Goal: Task Accomplishment & Management: Manage account settings

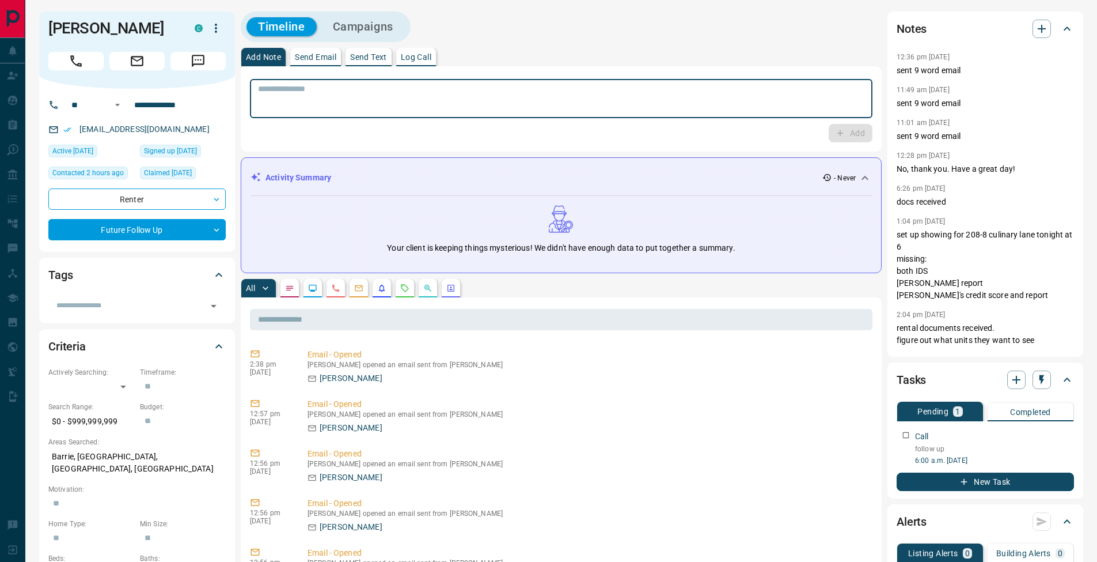
click at [274, 92] on textarea at bounding box center [561, 98] width 607 height 29
paste textarea "**********"
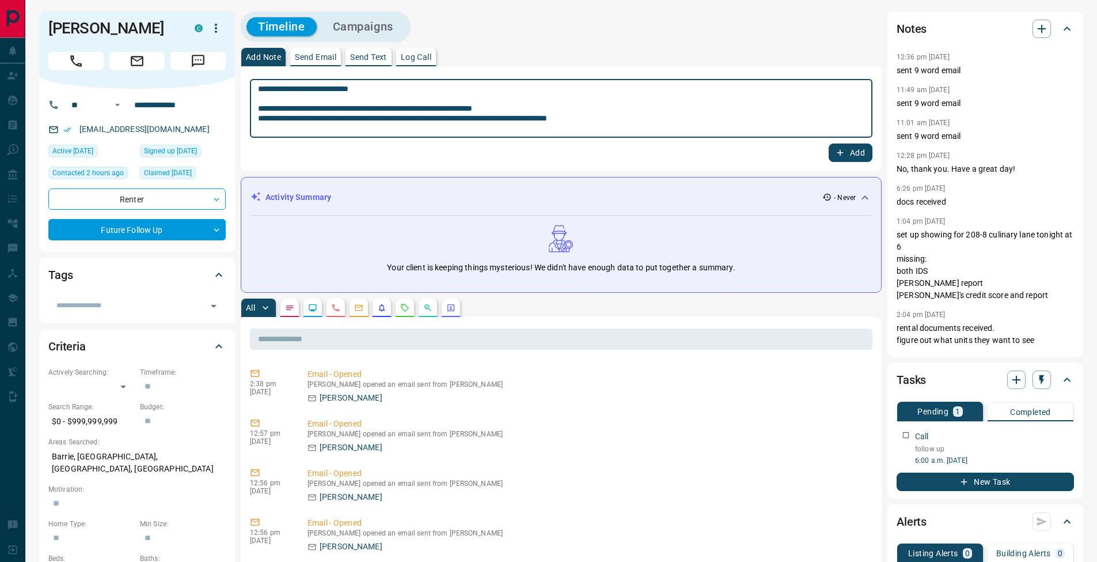
type textarea "**********"
click at [862, 153] on button "Add" at bounding box center [851, 152] width 44 height 18
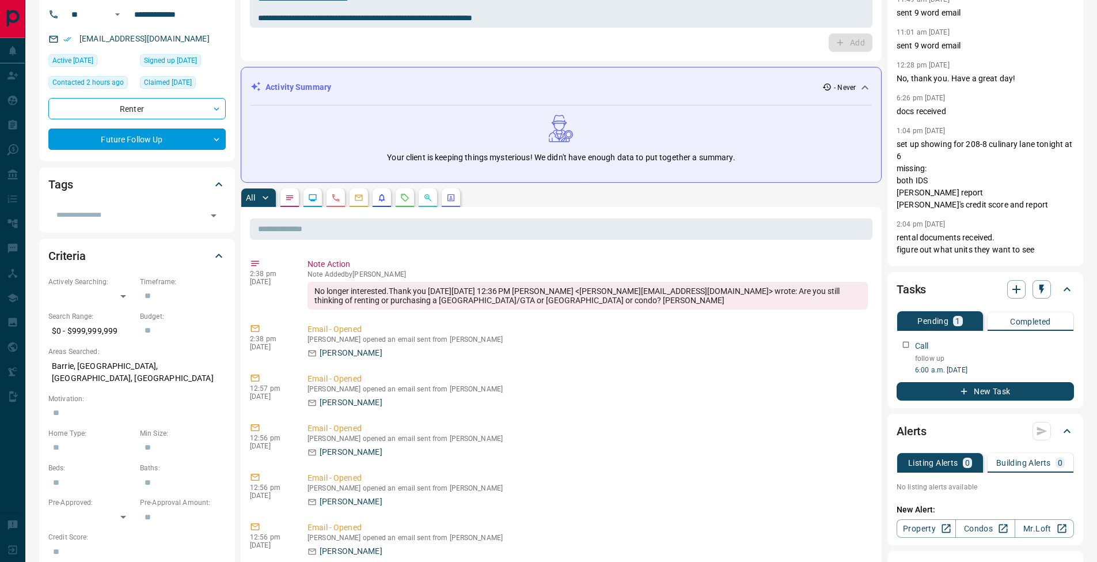
scroll to position [177, 0]
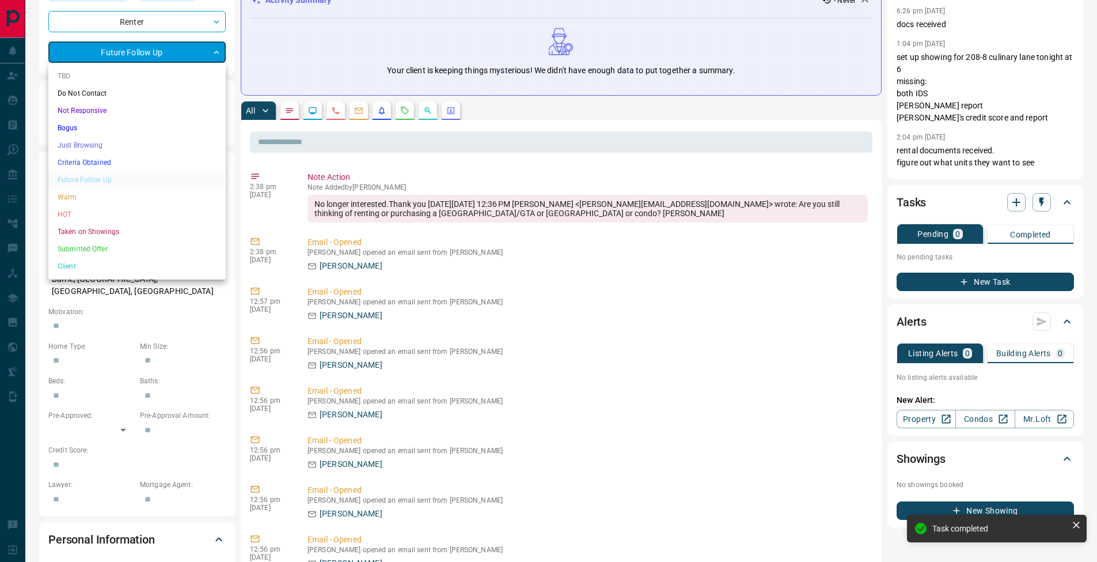
click at [106, 56] on body "**********" at bounding box center [548, 468] width 1097 height 1290
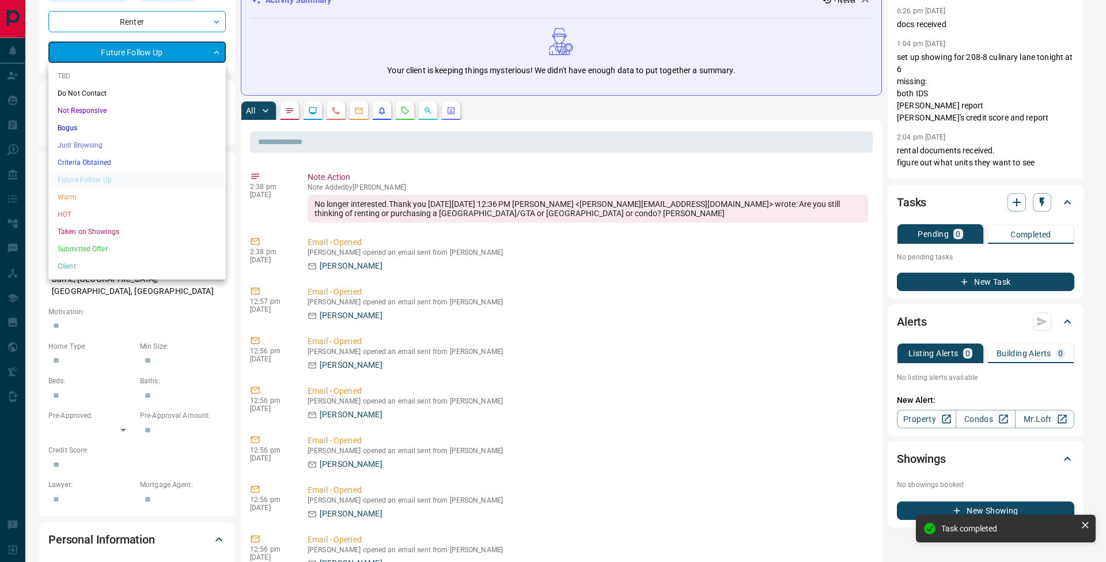
click at [107, 142] on li "Just Browsing" at bounding box center [136, 145] width 177 height 17
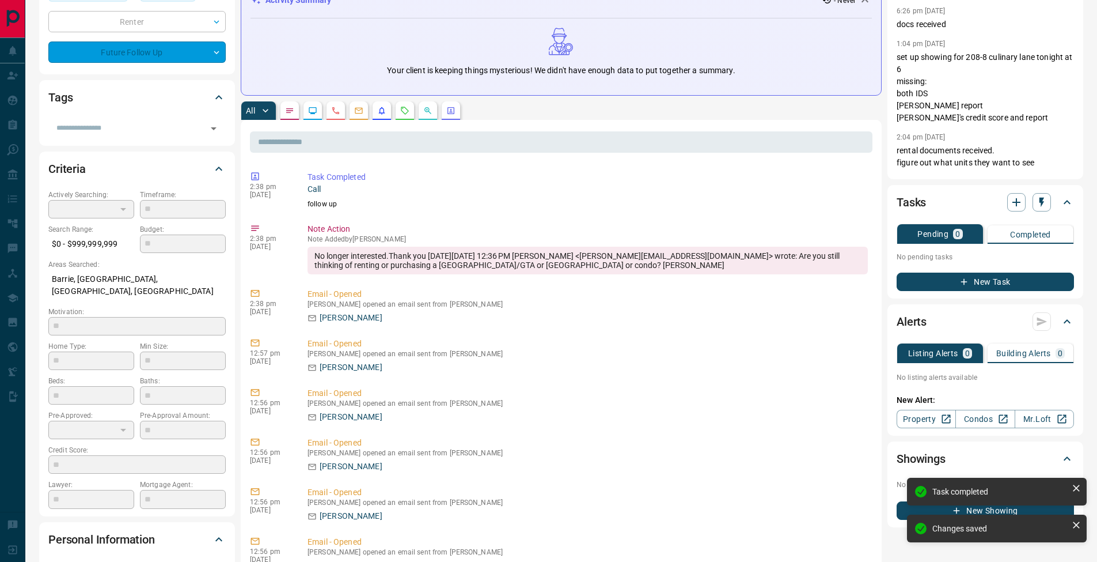
scroll to position [0, 0]
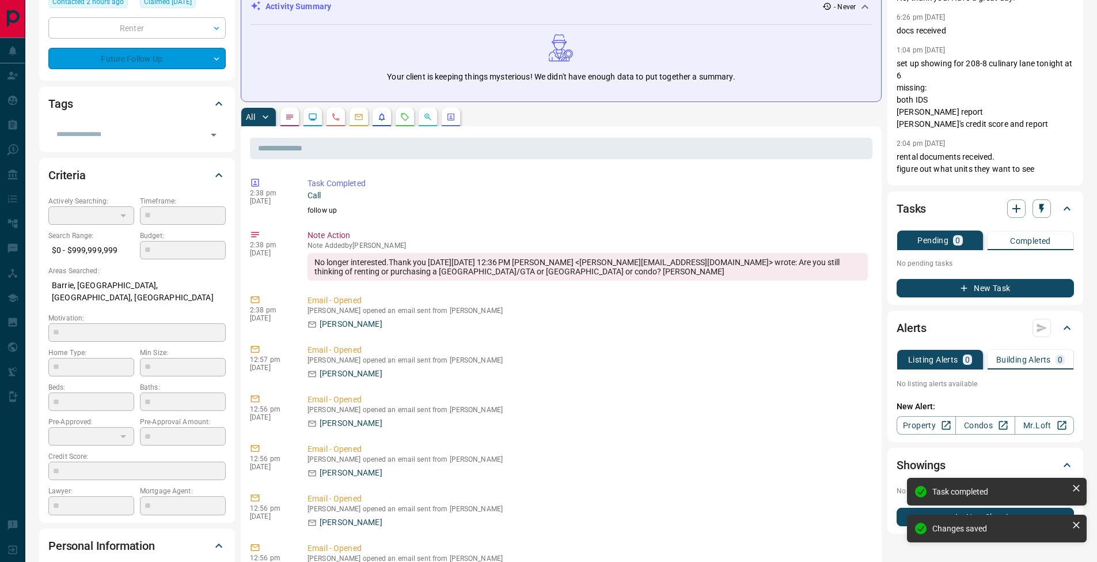
type input "*"
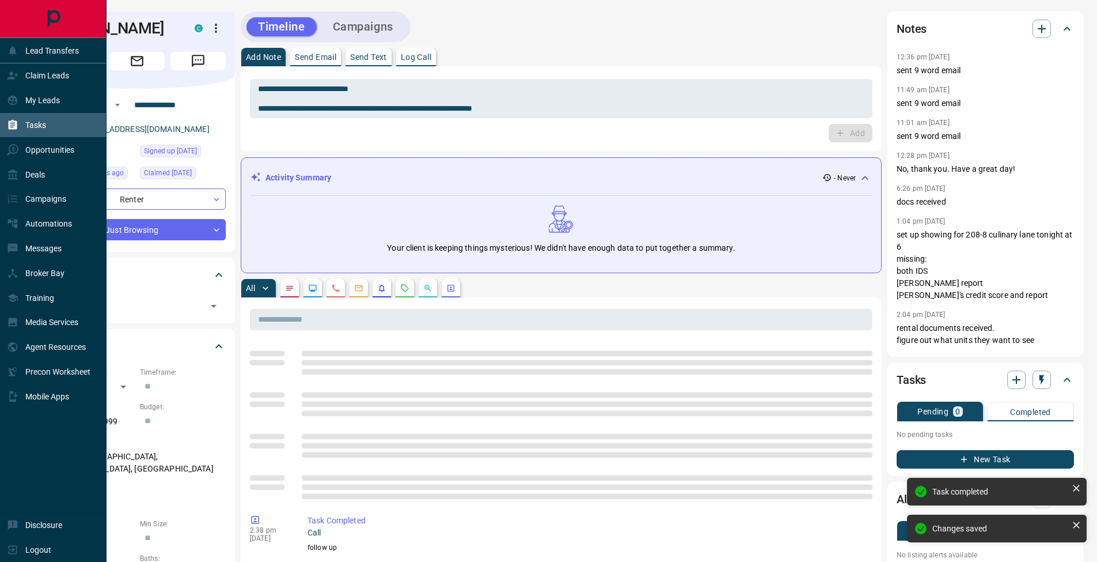
click at [15, 123] on icon at bounding box center [13, 125] width 12 height 12
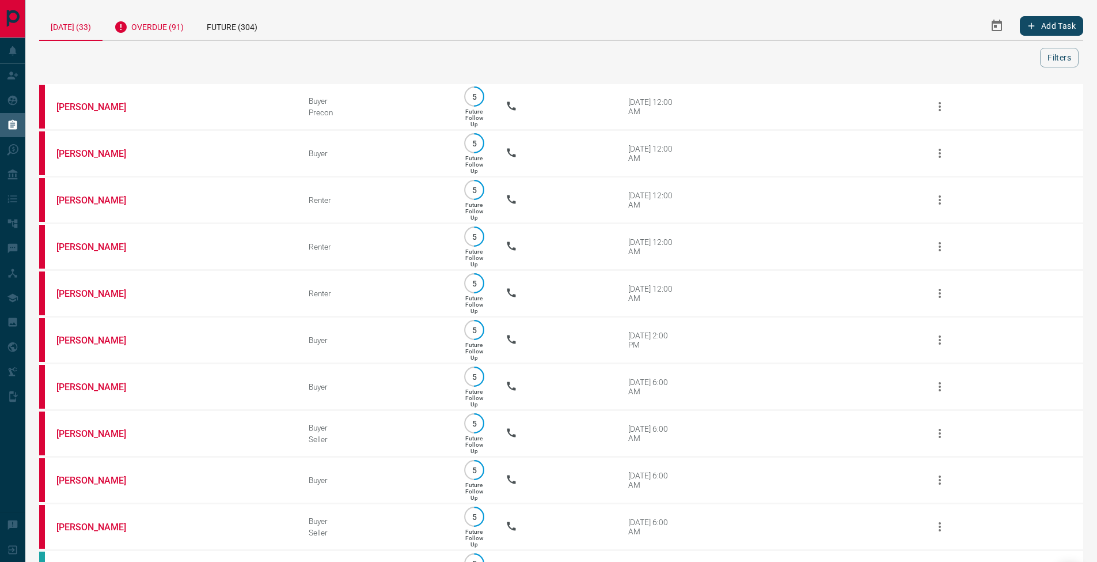
click at [176, 28] on div "Overdue (91)" at bounding box center [149, 26] width 93 height 28
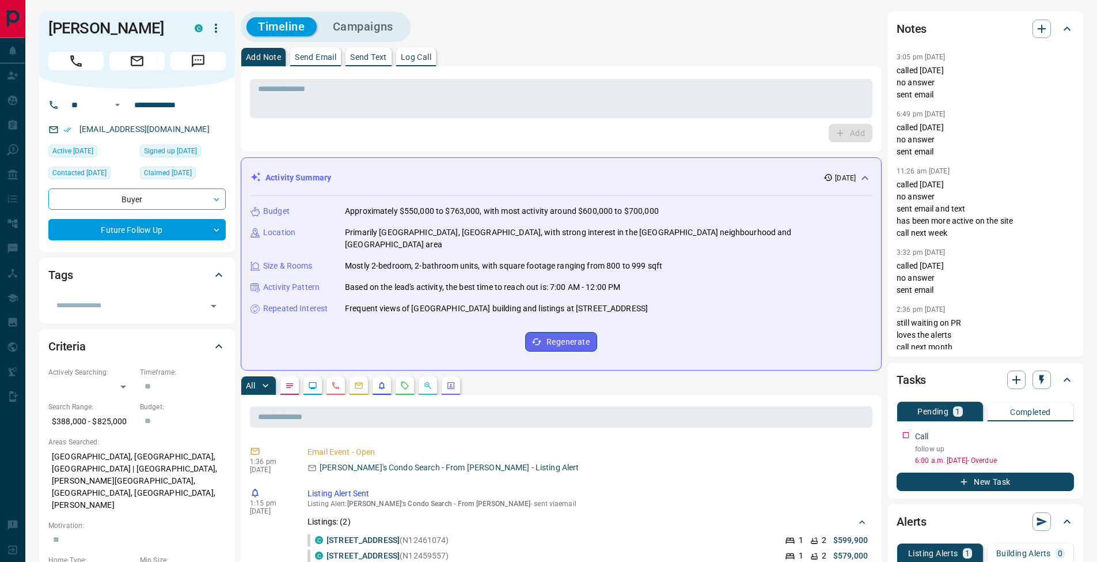
click at [464, 60] on div "Add Note Send Email Send Text Log Call" at bounding box center [561, 57] width 641 height 18
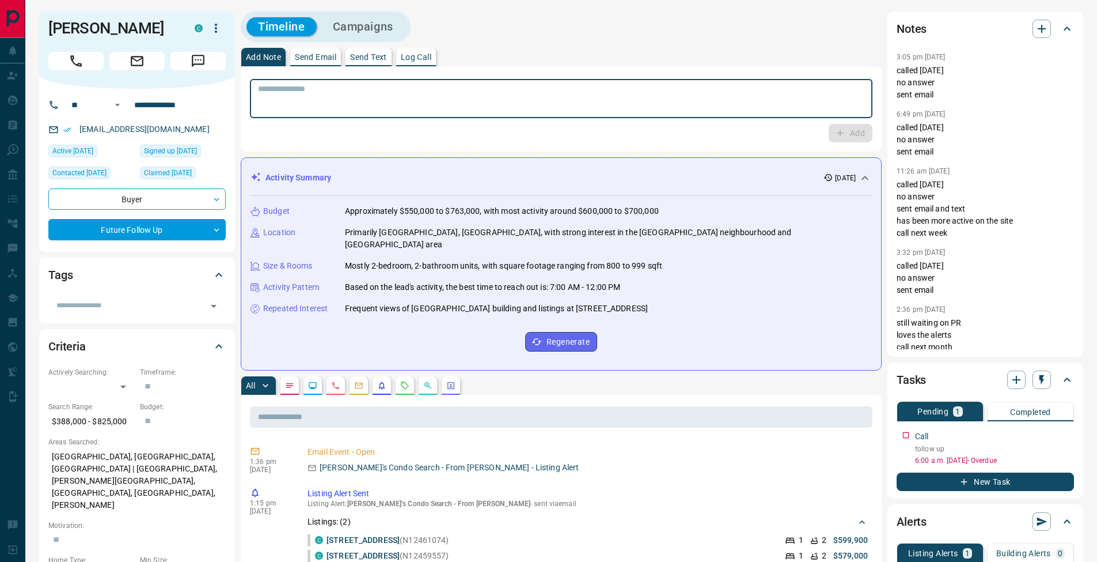
click at [453, 105] on textarea at bounding box center [561, 98] width 607 height 29
click at [354, 97] on textarea at bounding box center [561, 98] width 607 height 29
click at [362, 102] on textarea at bounding box center [561, 98] width 607 height 29
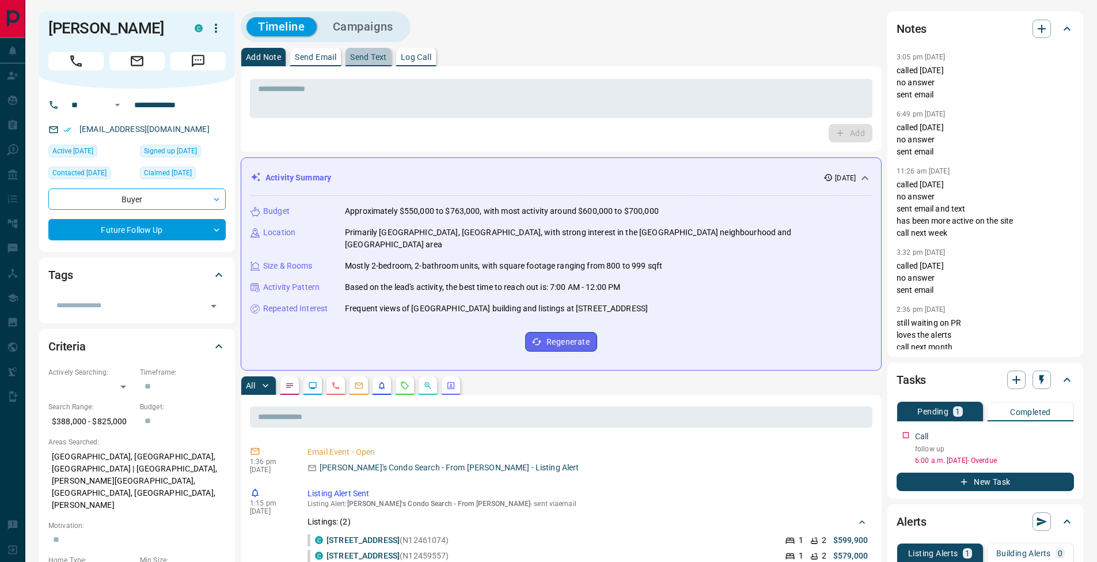
click at [385, 62] on button "Send Text" at bounding box center [369, 57] width 46 height 18
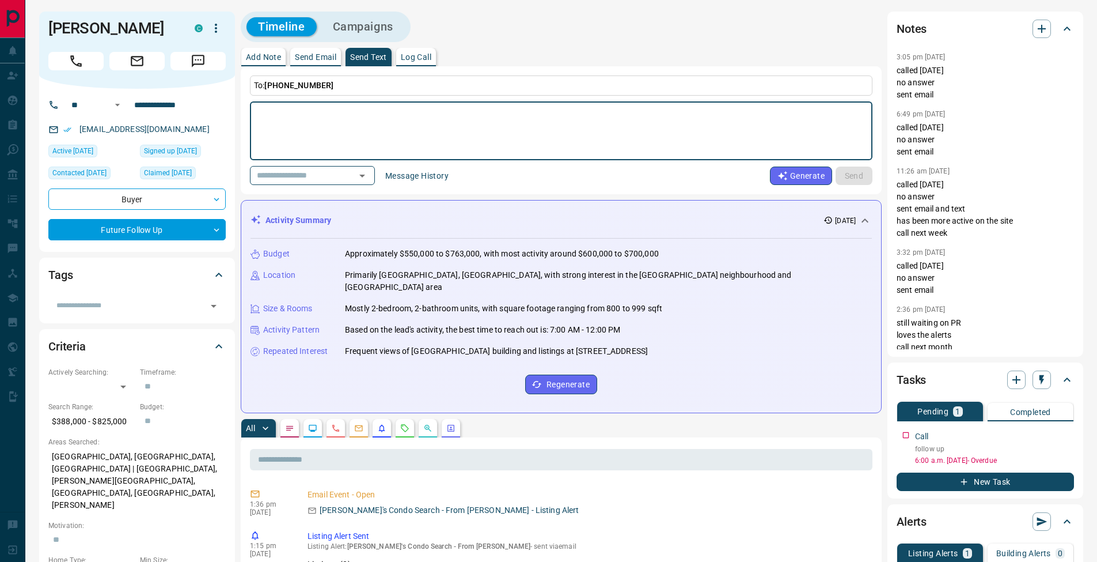
click at [426, 183] on button "Message History" at bounding box center [416, 175] width 77 height 18
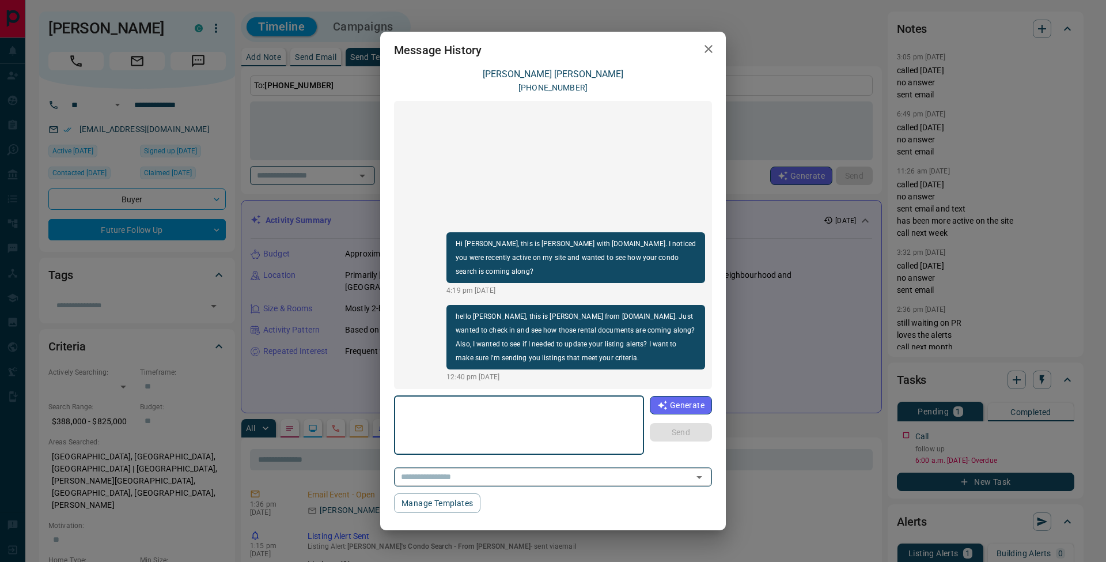
click at [703, 477] on icon "Open" at bounding box center [699, 477] width 14 height 14
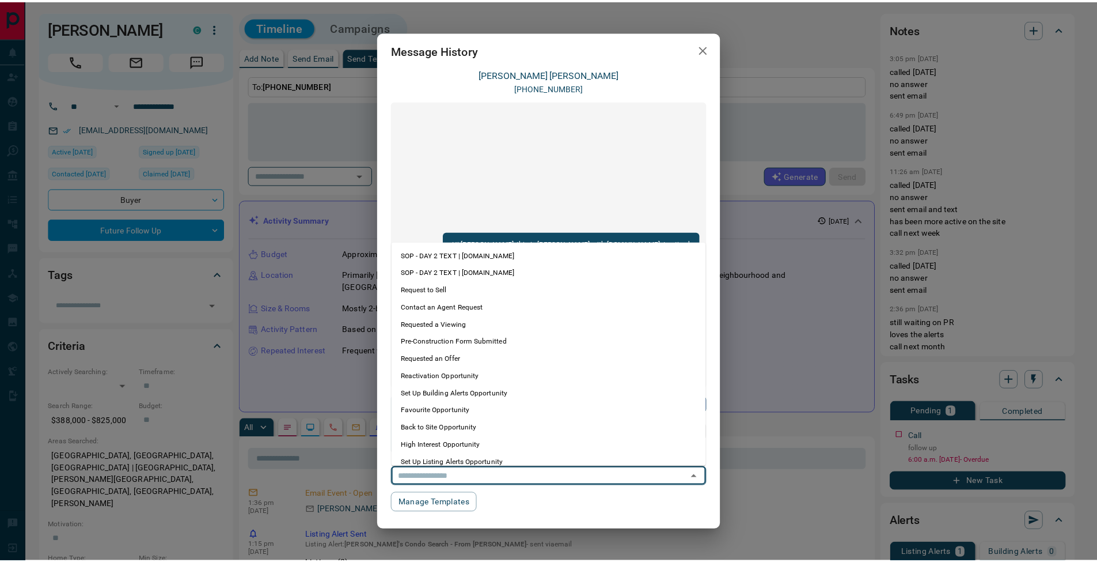
scroll to position [61, 0]
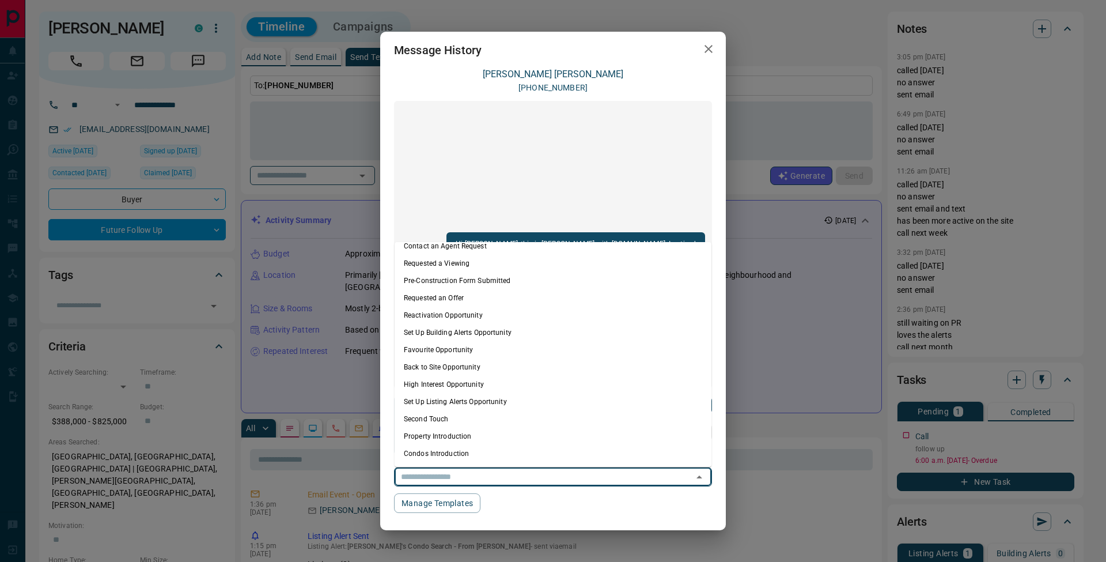
click at [487, 452] on li "Condos Introduction" at bounding box center [553, 453] width 317 height 17
type textarea "**********"
type input "**********"
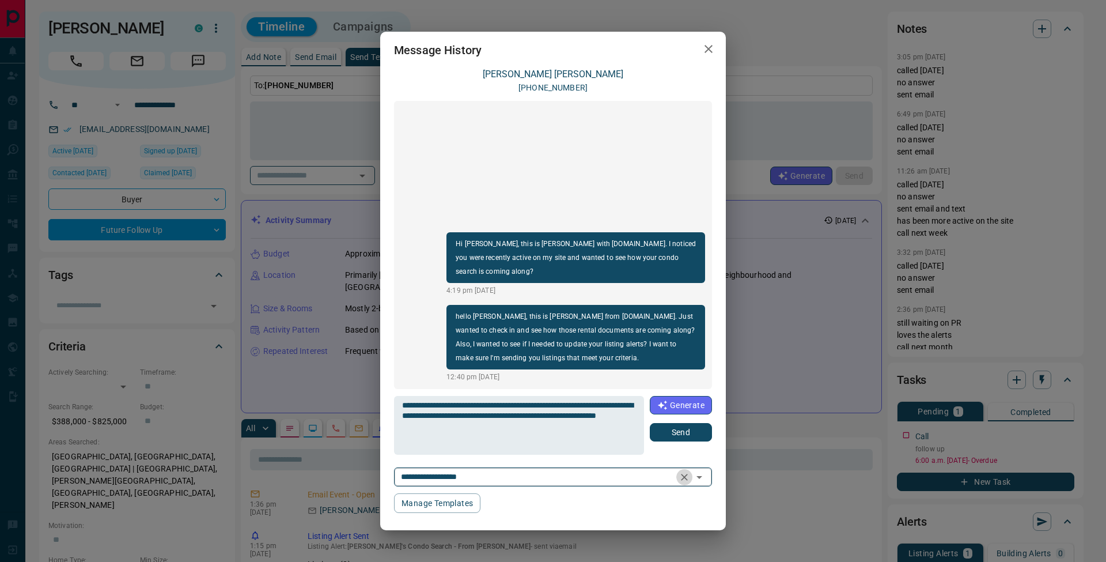
click at [686, 476] on icon "Clear" at bounding box center [685, 477] width 12 height 12
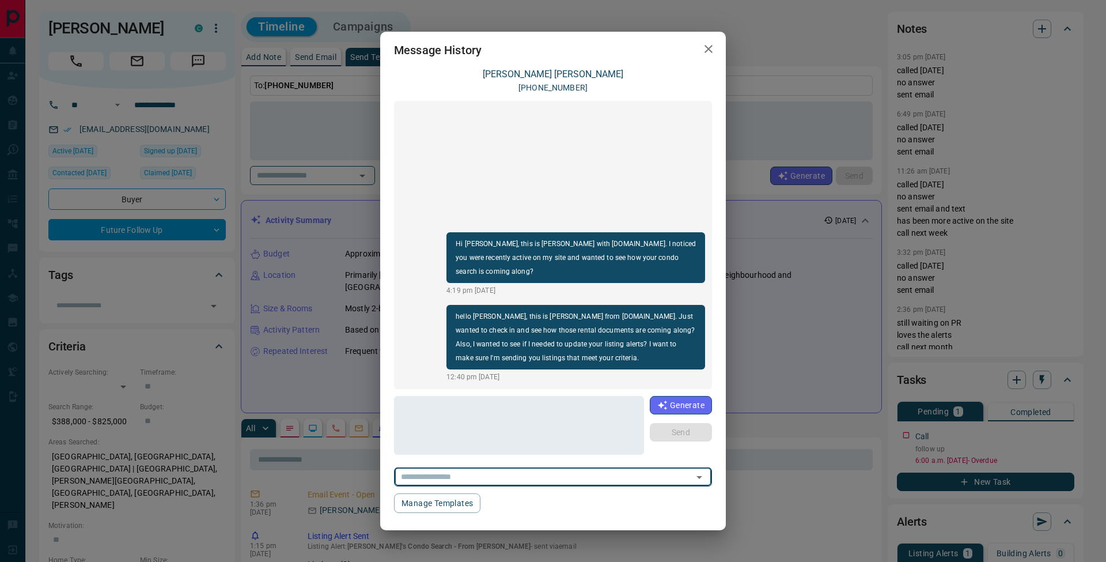
click at [711, 50] on icon "button" at bounding box center [709, 49] width 14 height 14
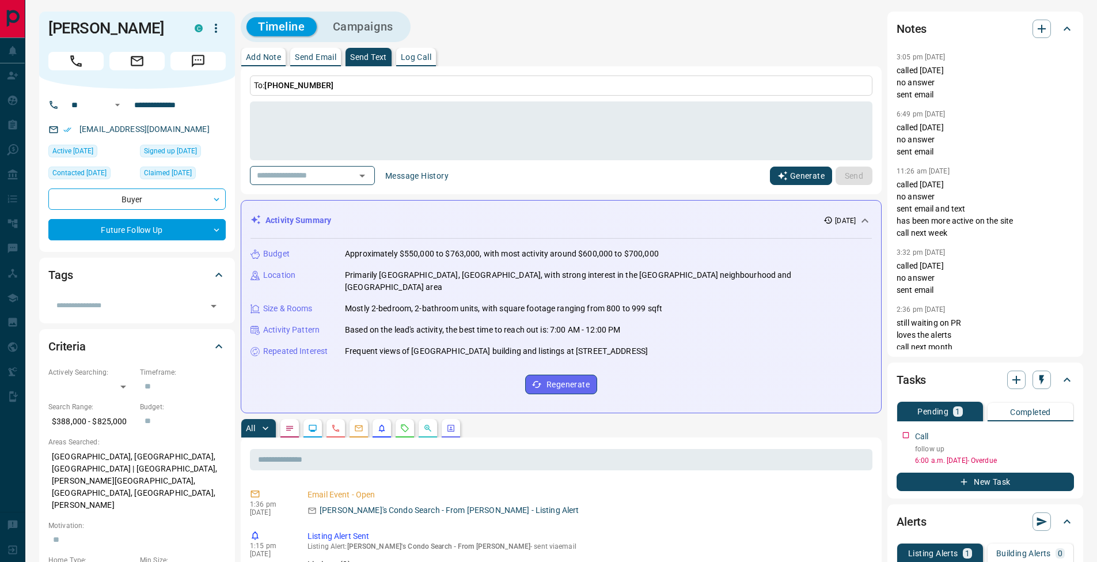
click at [796, 173] on button "Generate" at bounding box center [801, 175] width 62 height 18
click at [380, 141] on textarea at bounding box center [561, 131] width 607 height 49
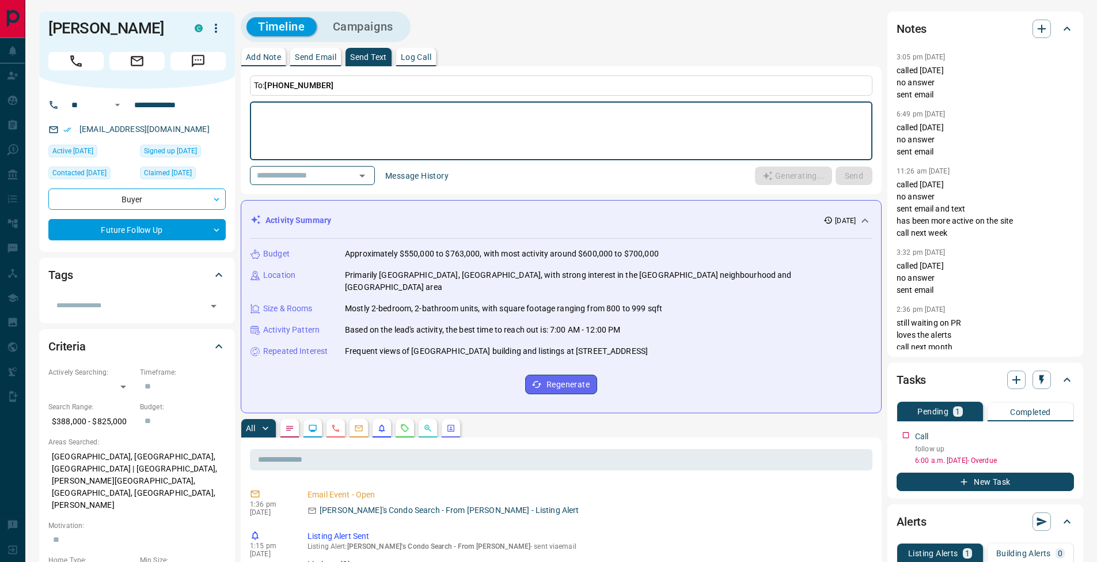
type textarea "**********"
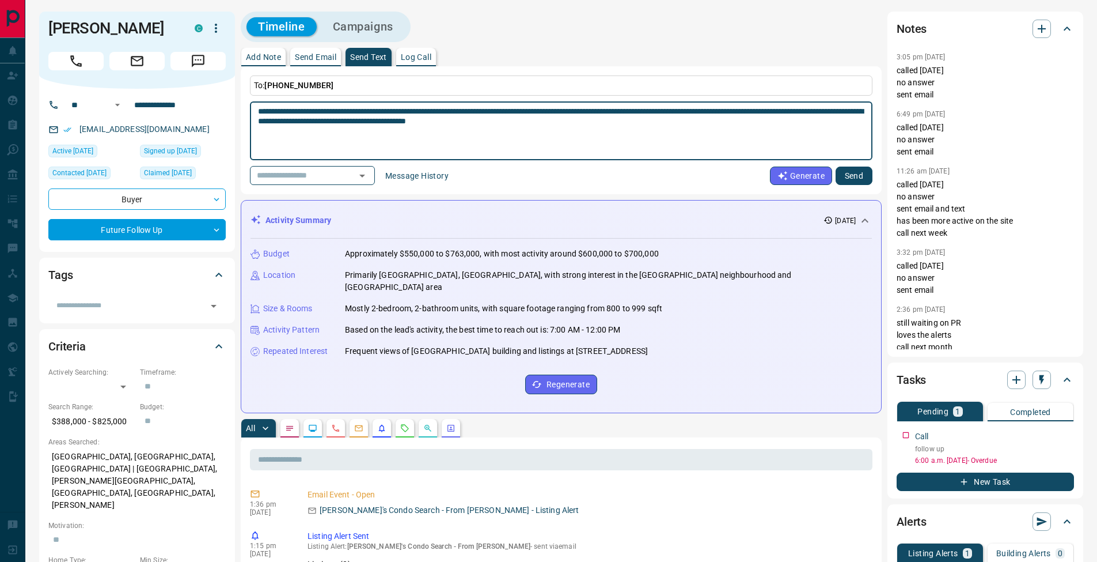
drag, startPoint x: 559, startPoint y: 124, endPoint x: 242, endPoint y: 111, distance: 317.1
click at [242, 111] on div "**********" at bounding box center [561, 130] width 641 height 128
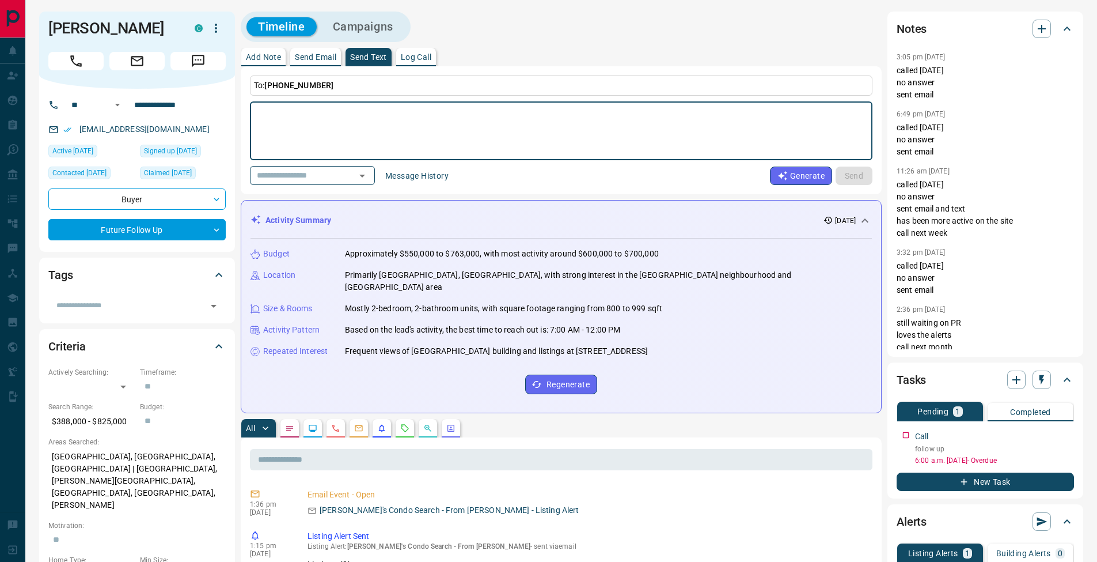
click at [266, 55] on p "Add Note" at bounding box center [263, 57] width 35 height 8
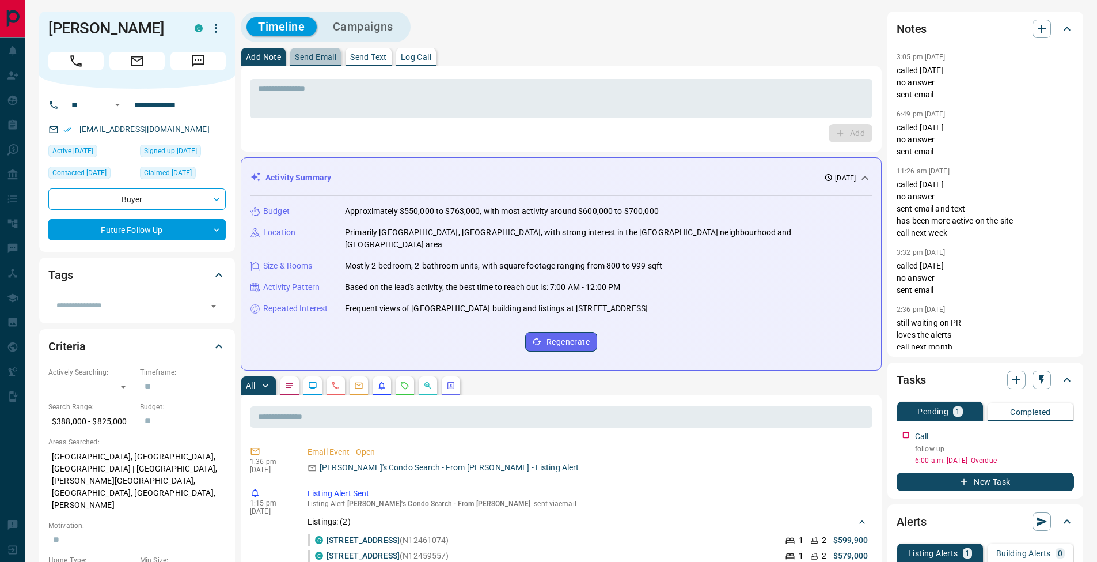
click at [321, 53] on p "Send Email" at bounding box center [315, 57] width 41 height 8
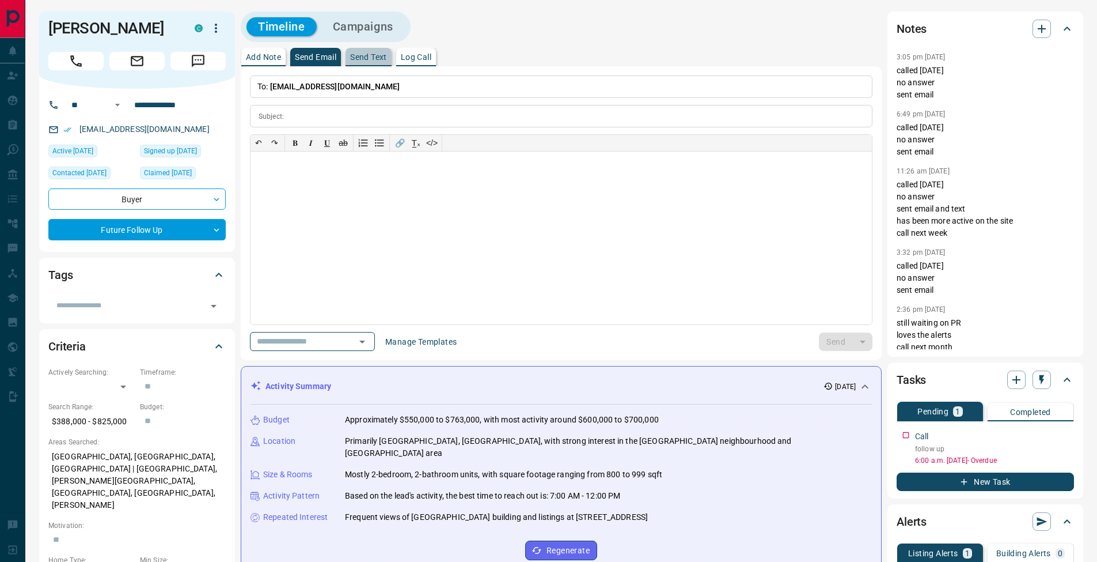
click at [374, 51] on button "Send Text" at bounding box center [369, 57] width 46 height 18
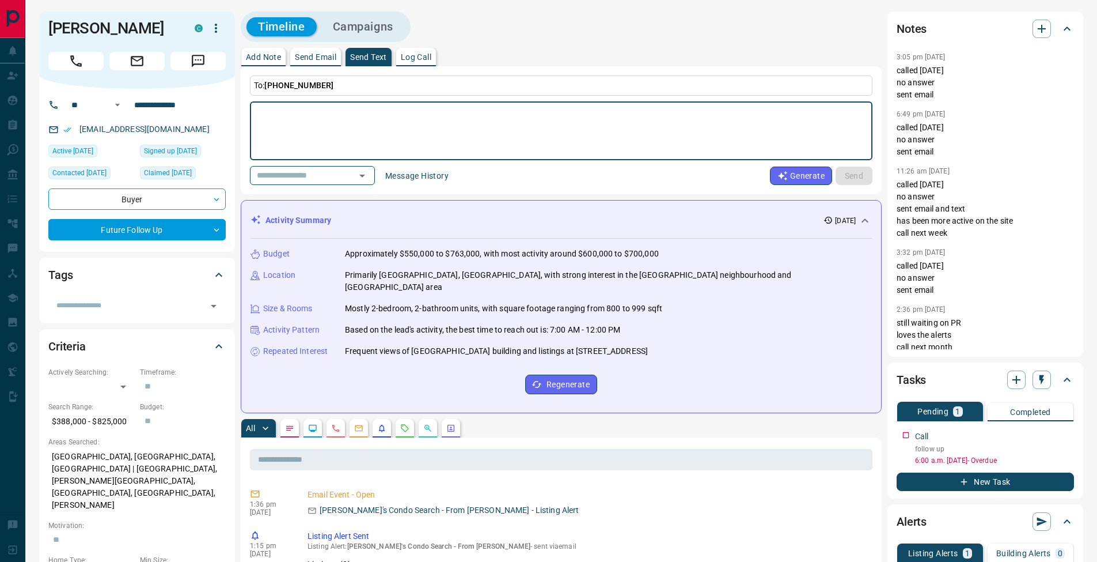
drag, startPoint x: 277, startPoint y: 60, endPoint x: 327, endPoint y: 59, distance: 50.7
click at [277, 60] on p "Add Note" at bounding box center [263, 57] width 35 height 8
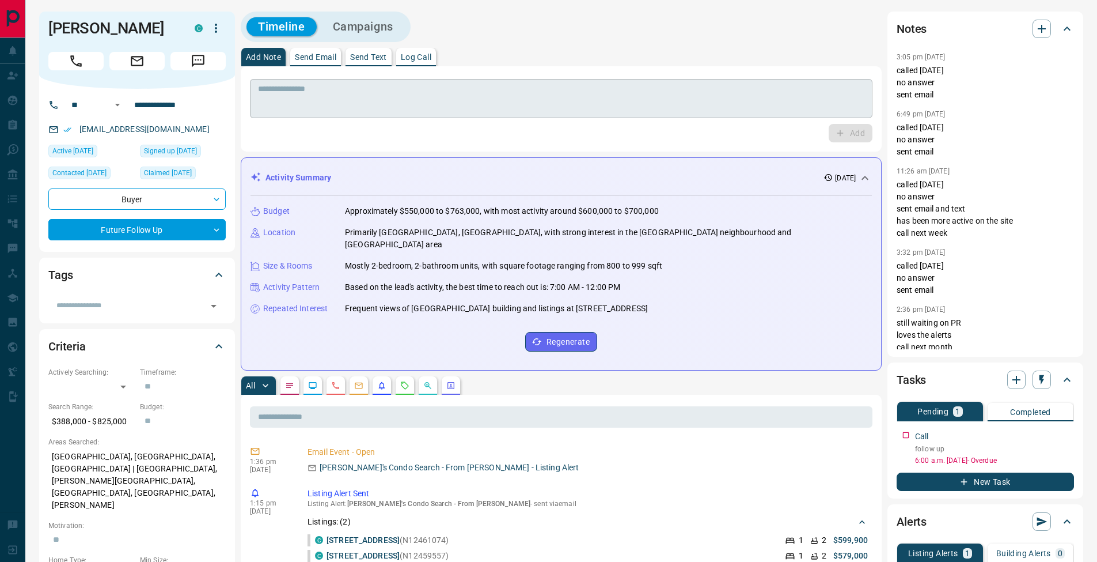
drag, startPoint x: 395, startPoint y: 97, endPoint x: 407, endPoint y: 94, distance: 12.4
click at [395, 97] on textarea at bounding box center [561, 98] width 607 height 29
click at [422, 56] on p "Log Call" at bounding box center [416, 57] width 31 height 8
click at [847, 136] on button "Log Call" at bounding box center [850, 133] width 46 height 18
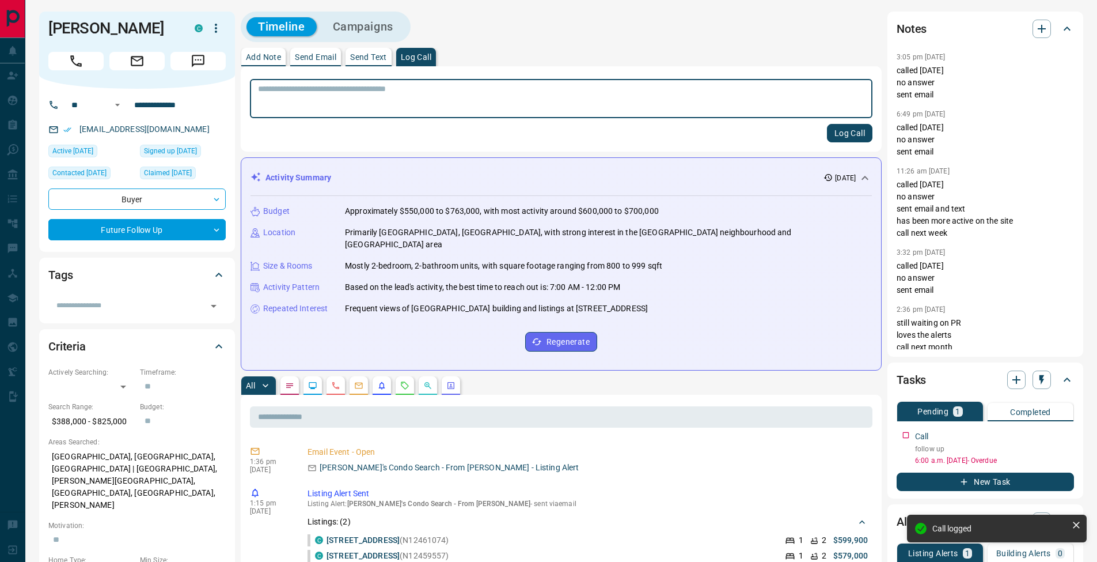
click at [276, 58] on p "Add Note" at bounding box center [263, 57] width 35 height 8
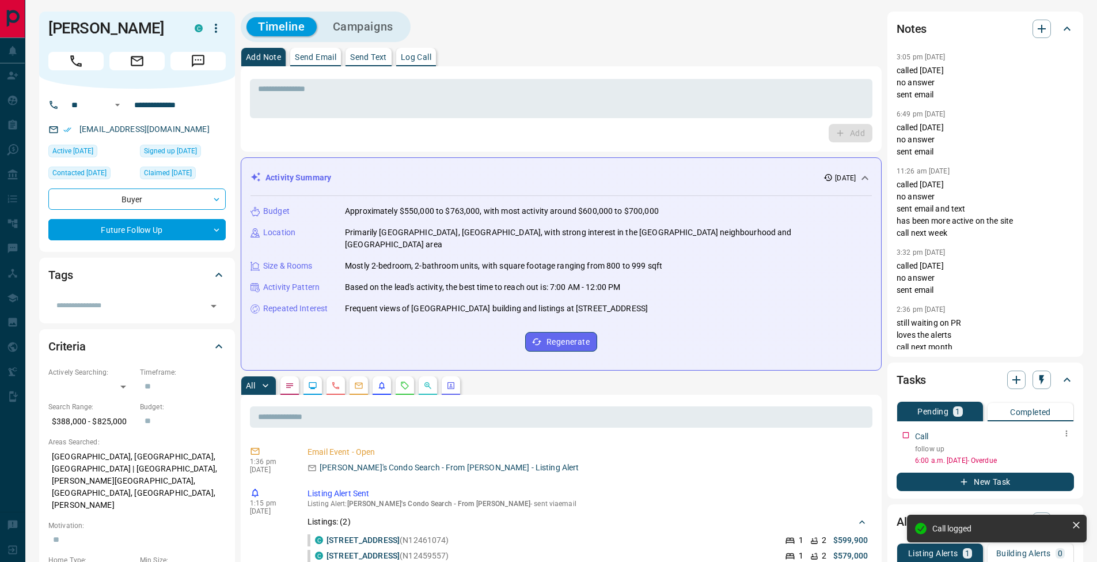
click at [1069, 433] on icon "button" at bounding box center [1066, 433] width 9 height 9
click at [1058, 457] on li "Edit" at bounding box center [1048, 454] width 51 height 17
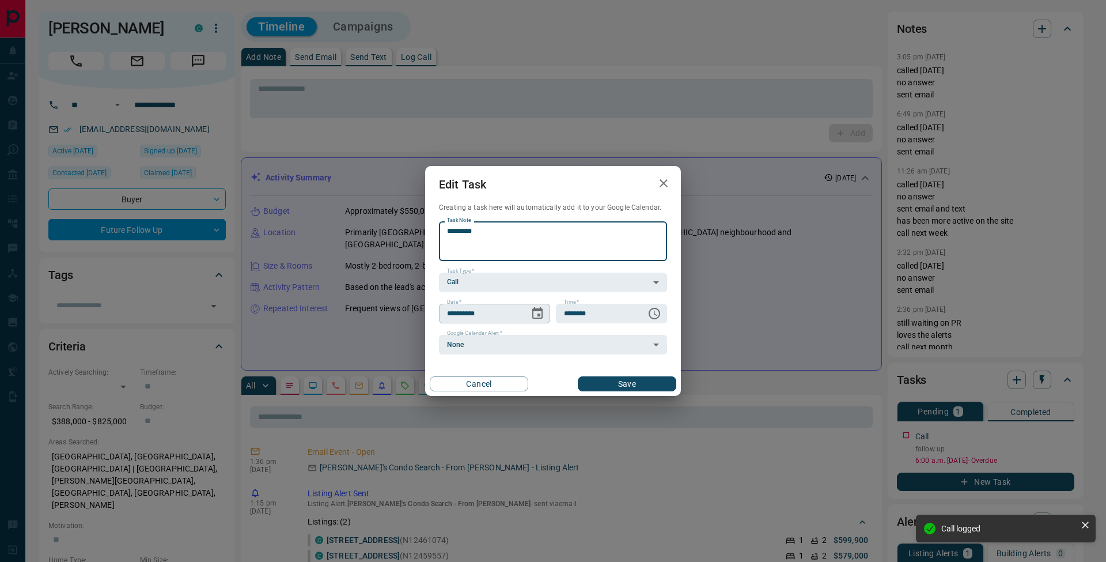
click at [535, 311] on icon "Choose date, selected date is Oct 9, 2025" at bounding box center [538, 313] width 14 height 14
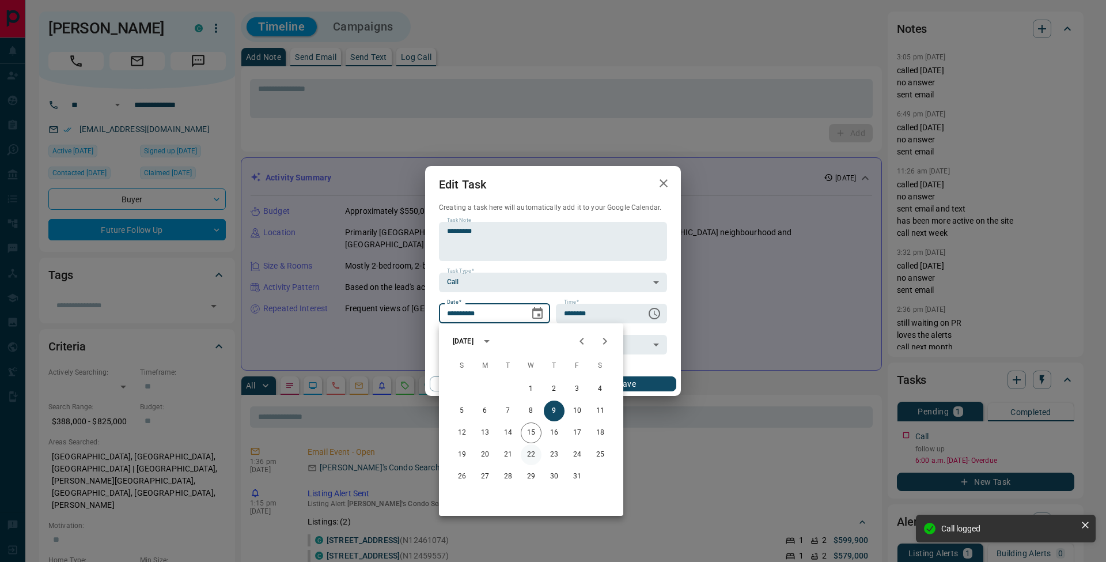
click at [531, 452] on button "22" at bounding box center [531, 454] width 21 height 21
type input "**********"
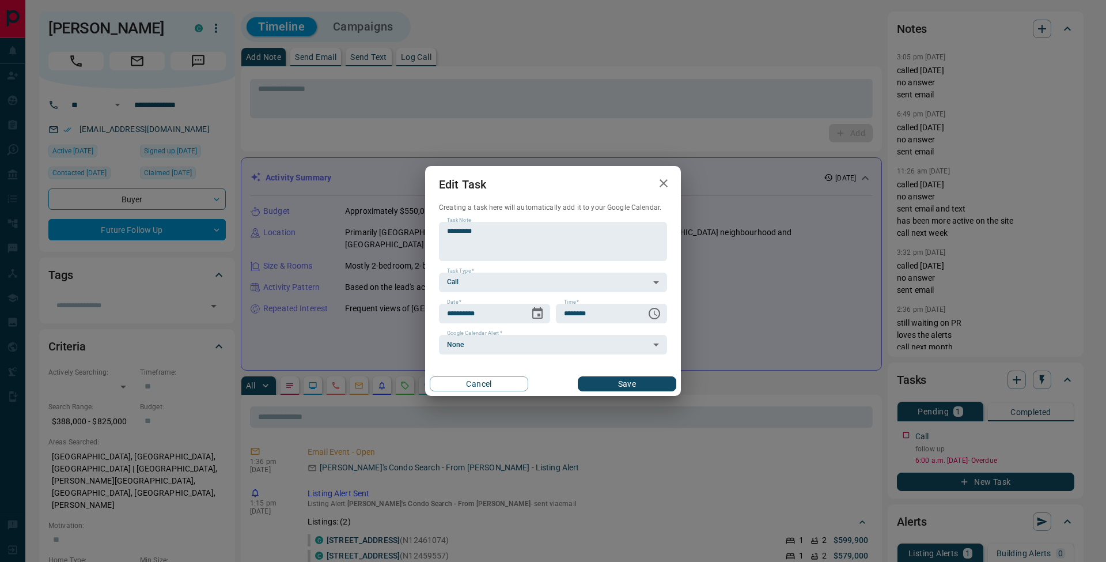
click at [639, 387] on button "Save" at bounding box center [627, 383] width 99 height 15
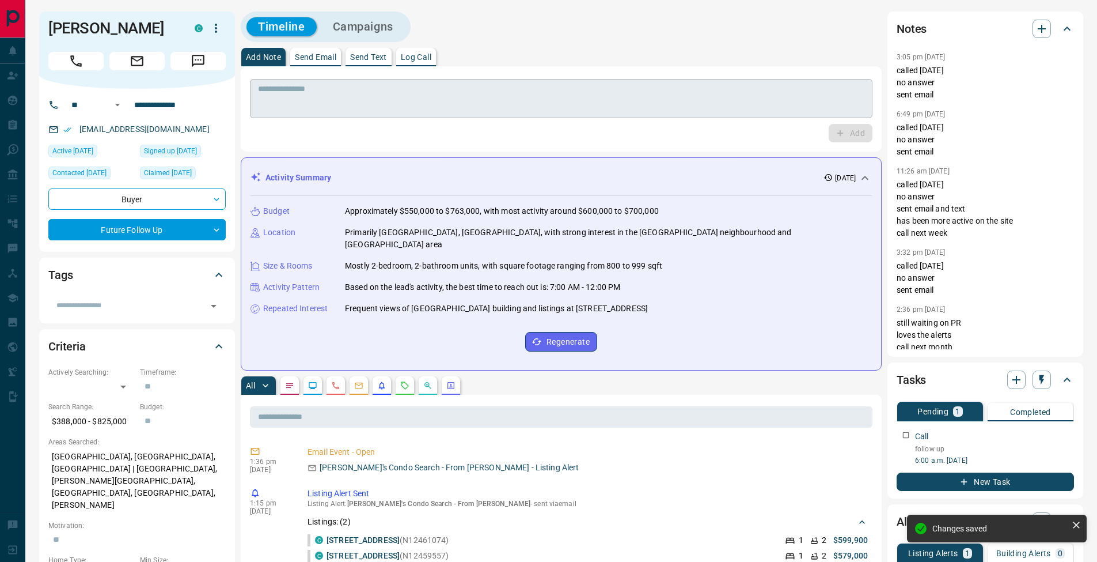
click at [294, 97] on textarea at bounding box center [561, 98] width 607 height 29
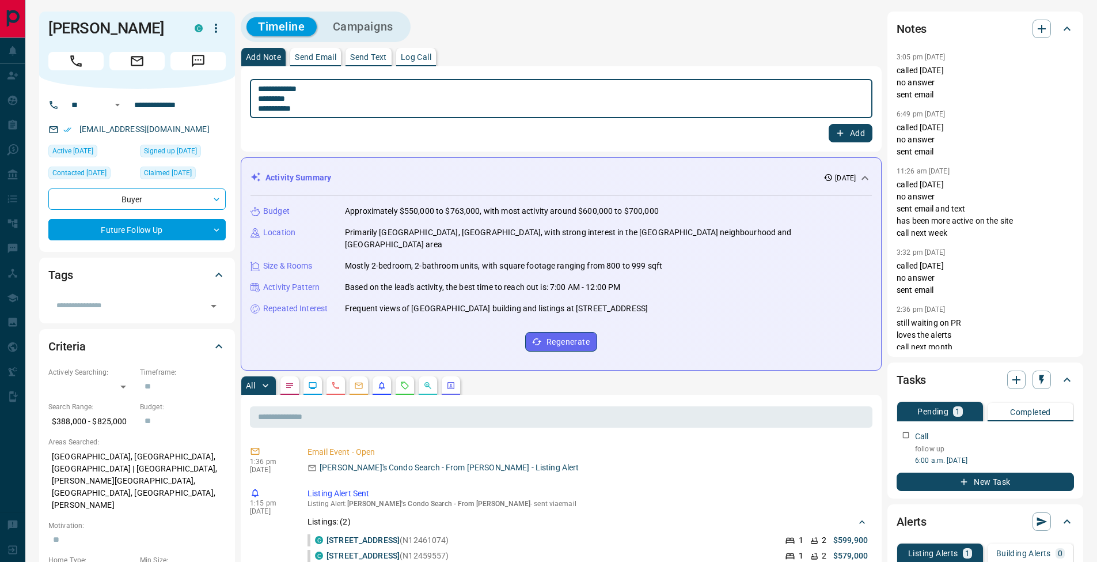
click at [260, 97] on textarea "**********" at bounding box center [561, 98] width 607 height 29
type textarea "**********"
click at [851, 130] on button "Add" at bounding box center [851, 133] width 44 height 18
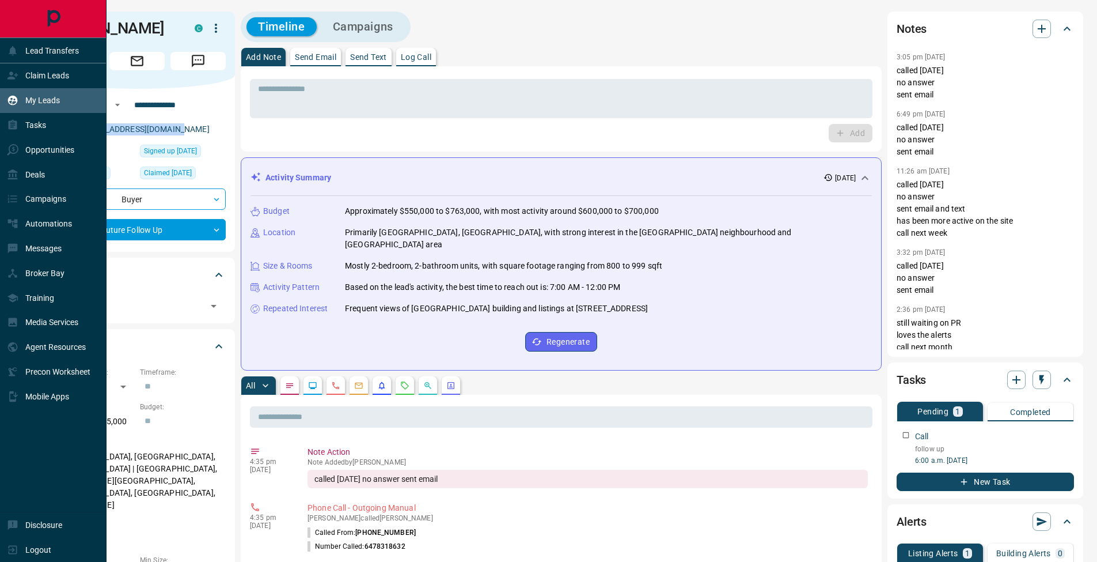
drag, startPoint x: 16, startPoint y: 121, endPoint x: 66, endPoint y: 109, distance: 52.0
click at [16, 121] on icon at bounding box center [13, 125] width 9 height 10
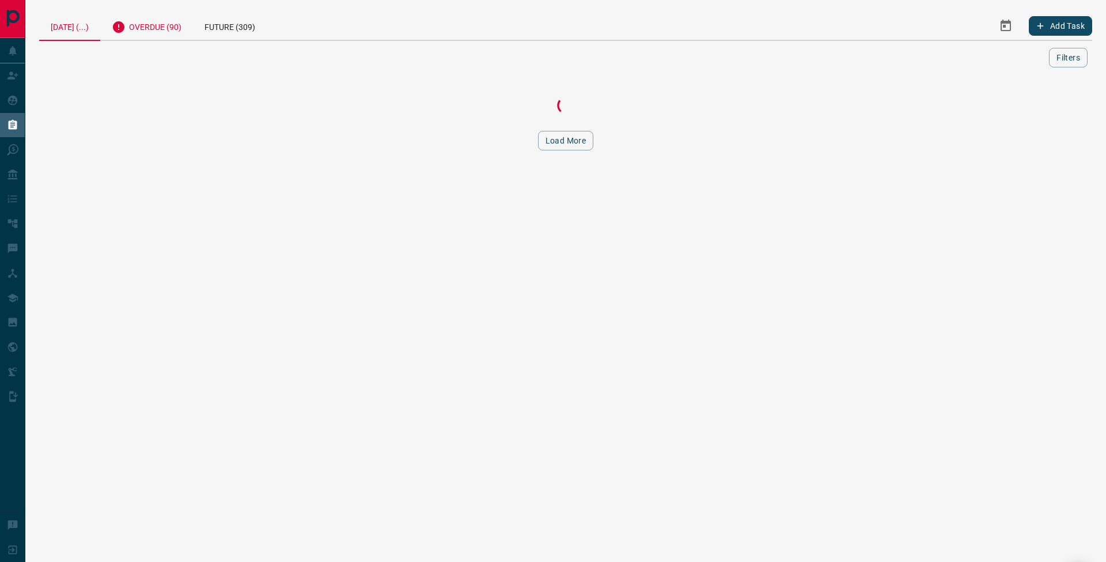
click at [180, 21] on div "Overdue (90)" at bounding box center [146, 26] width 93 height 28
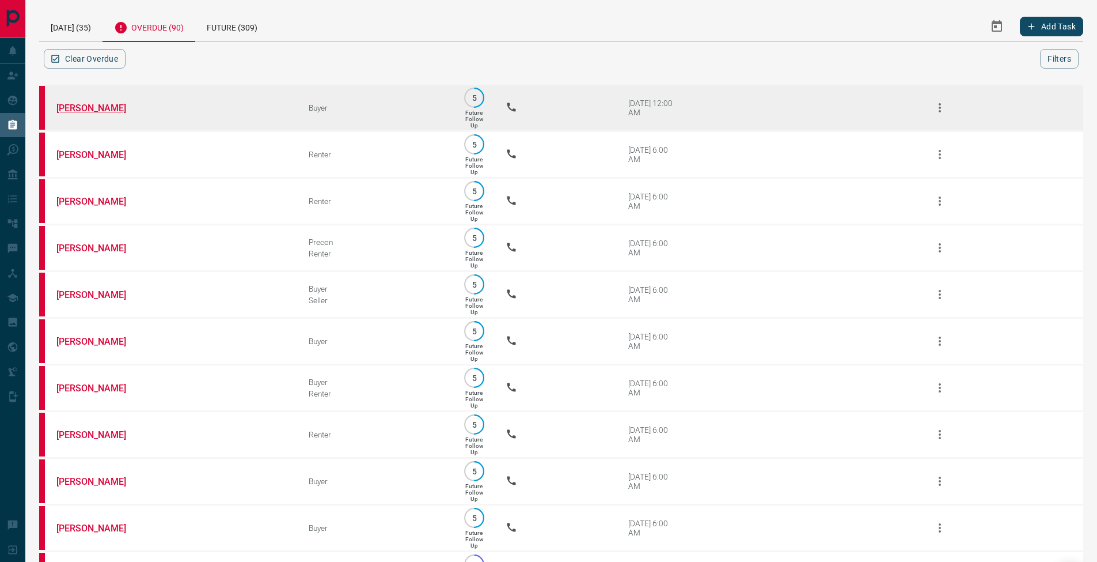
click at [92, 108] on link "[PERSON_NAME]" at bounding box center [99, 108] width 86 height 11
